Goal: Task Accomplishment & Management: Manage account settings

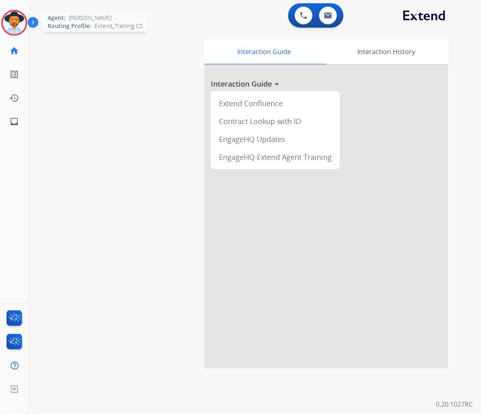
click at [17, 26] on img at bounding box center [14, 22] width 23 height 23
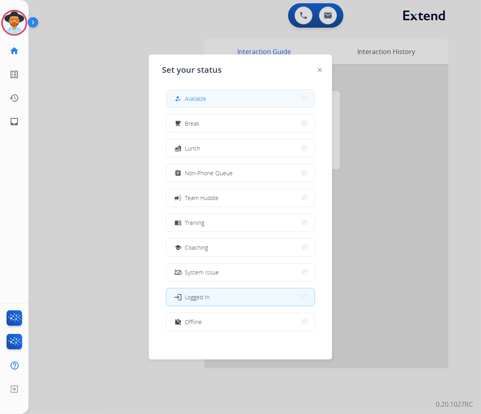
click at [213, 90] on button "how_to_reg Available" at bounding box center [240, 98] width 148 height 17
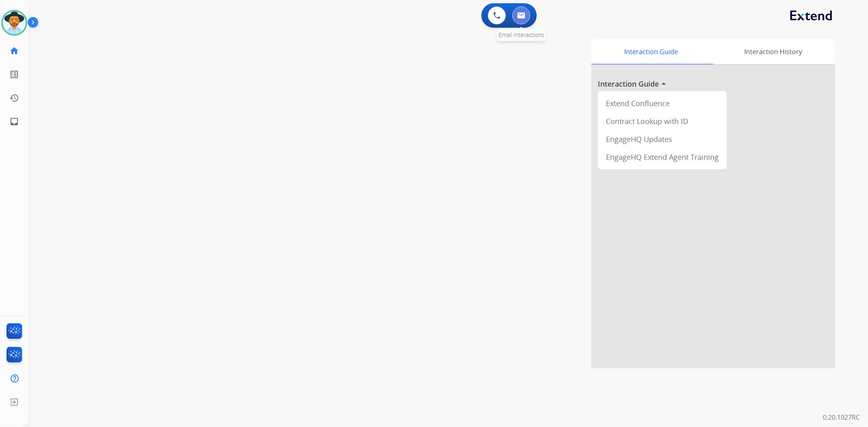
click at [481, 15] on img at bounding box center [521, 15] width 8 height 7
select select "**********"
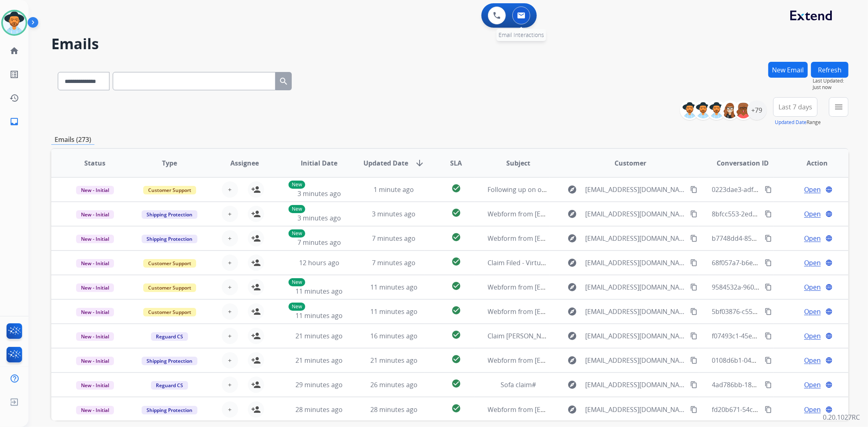
click at [481, 14] on img at bounding box center [521, 15] width 8 height 7
click at [481, 115] on div "+79" at bounding box center [757, 110] width 20 height 20
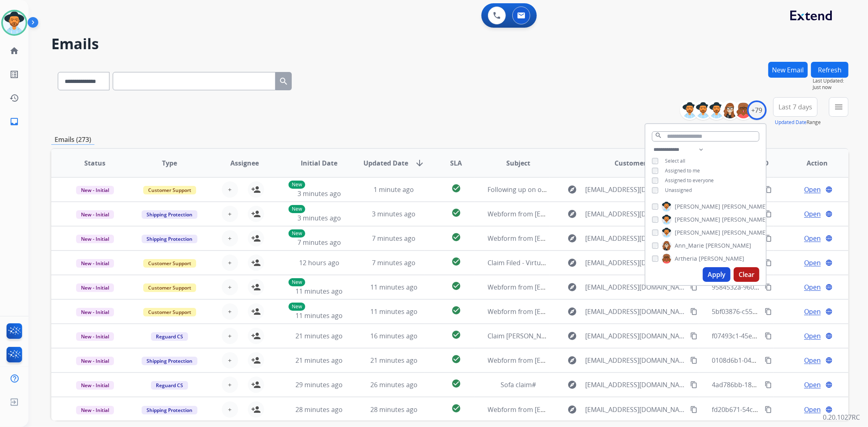
click at [481, 189] on span "Unassigned" at bounding box center [678, 190] width 27 height 7
click at [481, 280] on button "Apply" at bounding box center [717, 274] width 28 height 15
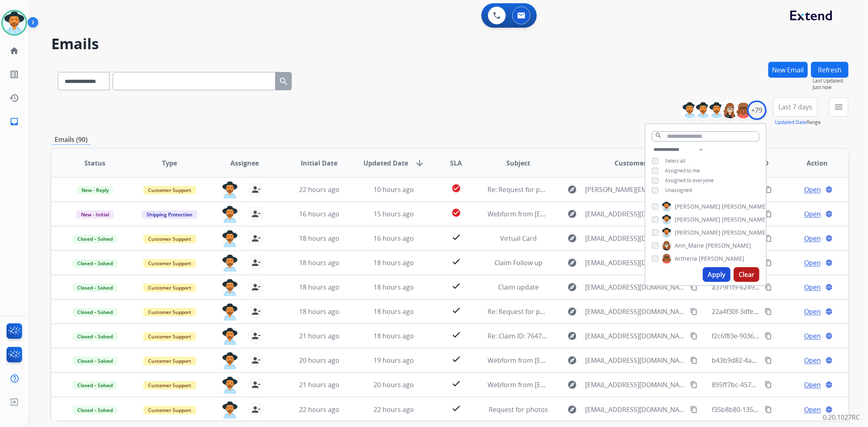
click at [461, 90] on div "**********" at bounding box center [449, 79] width 797 height 35
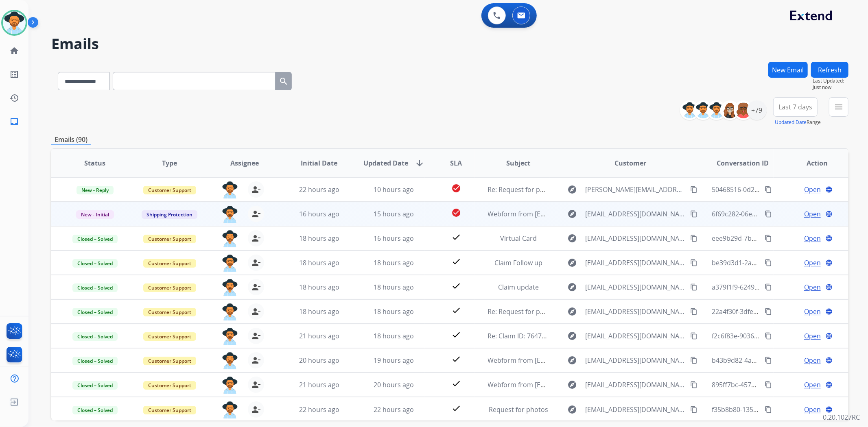
click at [425, 210] on td "check_circle" at bounding box center [450, 214] width 50 height 24
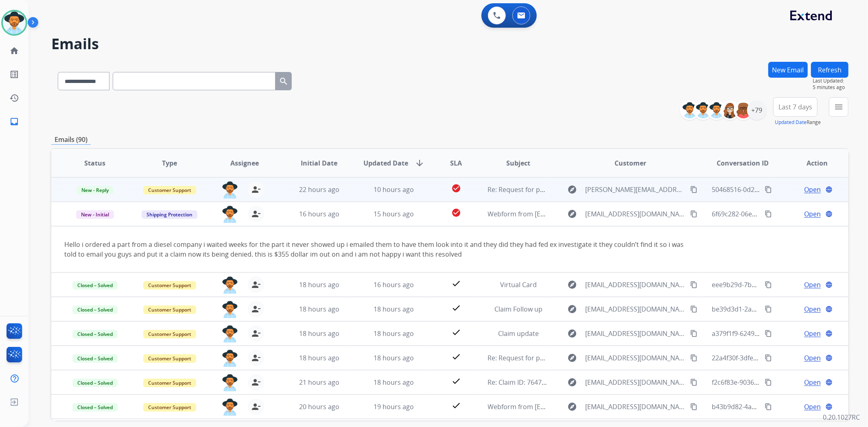
click at [355, 189] on td "10 hours ago" at bounding box center [387, 189] width 75 height 24
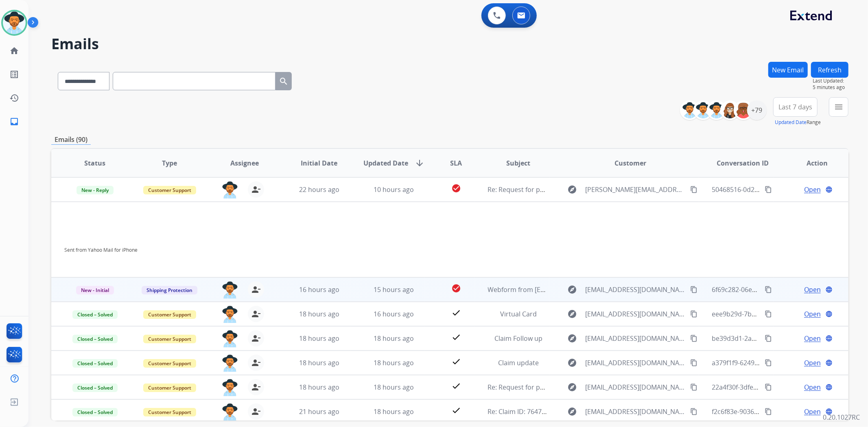
click at [481, 291] on span "Open" at bounding box center [812, 290] width 17 height 10
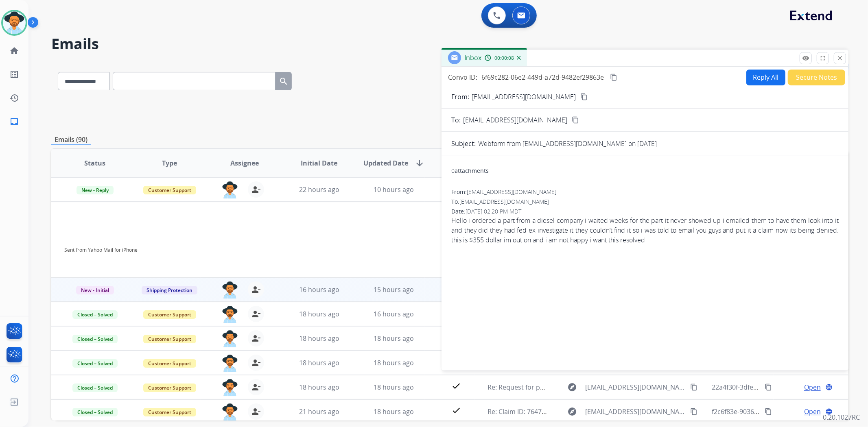
click at [481, 98] on mat-icon "content_copy" at bounding box center [583, 96] width 7 height 7
click at [13, 24] on img at bounding box center [14, 22] width 23 height 23
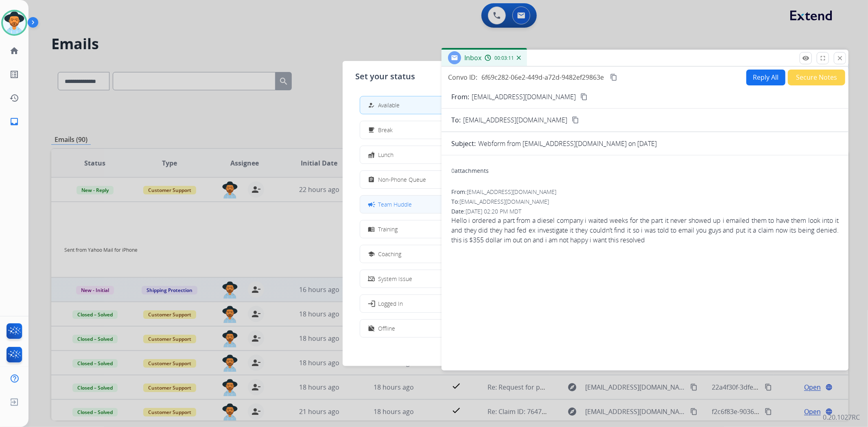
click at [417, 204] on button "campaign Team Huddle" at bounding box center [434, 204] width 148 height 17
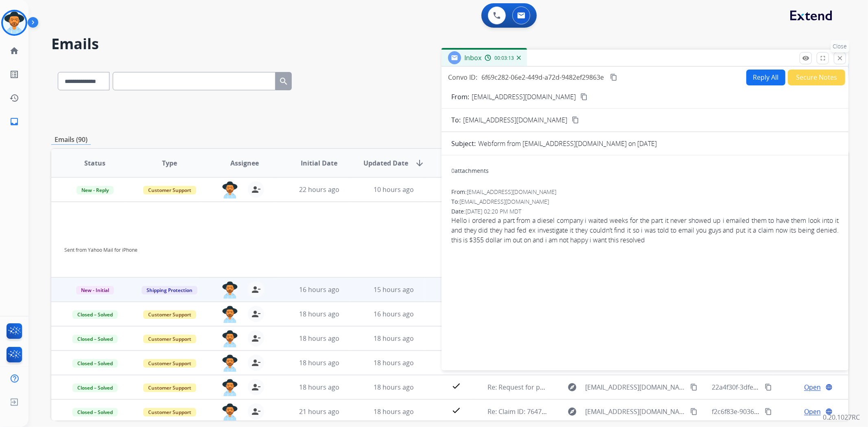
click at [481, 59] on mat-icon "close" at bounding box center [839, 58] width 7 height 7
